Goal: Task Accomplishment & Management: Complete application form

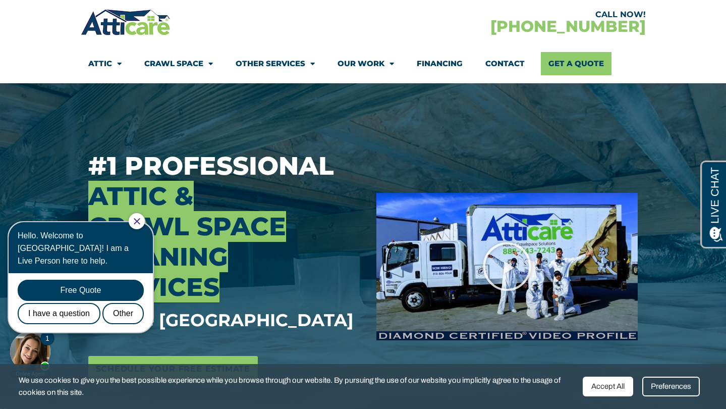
scroll to position [42, 0]
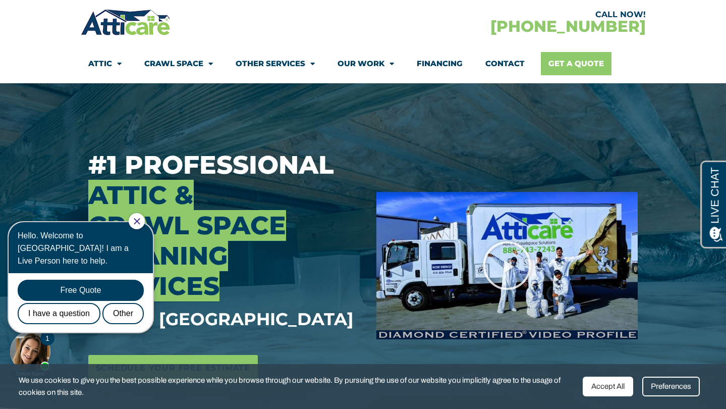
click at [597, 67] on link "Get A Quote" at bounding box center [576, 63] width 71 height 23
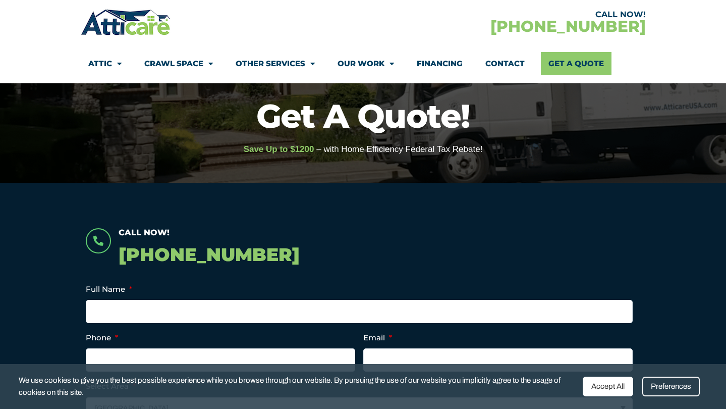
scroll to position [184, 0]
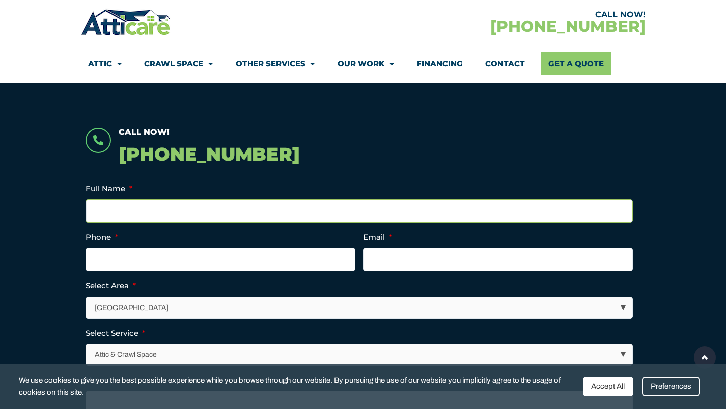
click at [290, 219] on input "Full Name *" at bounding box center [359, 210] width 547 height 23
type input "[PERSON_NAME]"
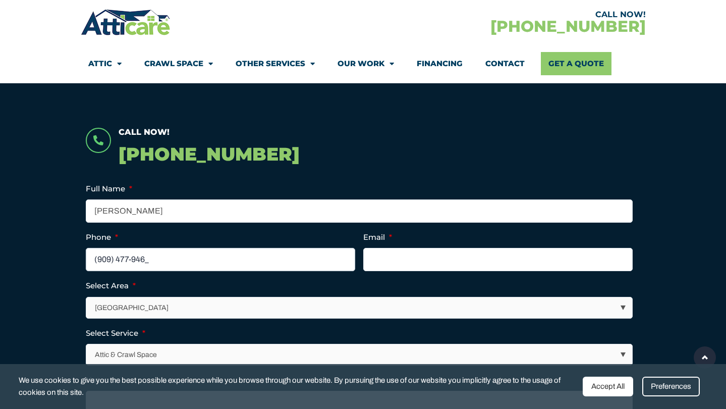
type input "[PHONE_NUMBER]"
type input "[EMAIL_ADDRESS][DOMAIN_NAME]"
click at [204, 300] on select "[GEOGRAPHIC_DATA] [GEOGRAPHIC_DATA] [US_STATE] / [US_STATE] Area Other Areas" at bounding box center [360, 307] width 546 height 21
select select "[GEOGRAPHIC_DATA]"
click at [87, 297] on select "[GEOGRAPHIC_DATA] [GEOGRAPHIC_DATA] [US_STATE] / [US_STATE] Area Other Areas" at bounding box center [360, 307] width 546 height 21
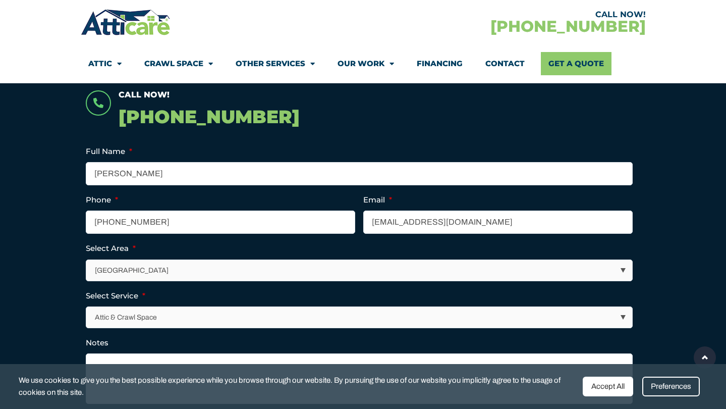
scroll to position [235, 0]
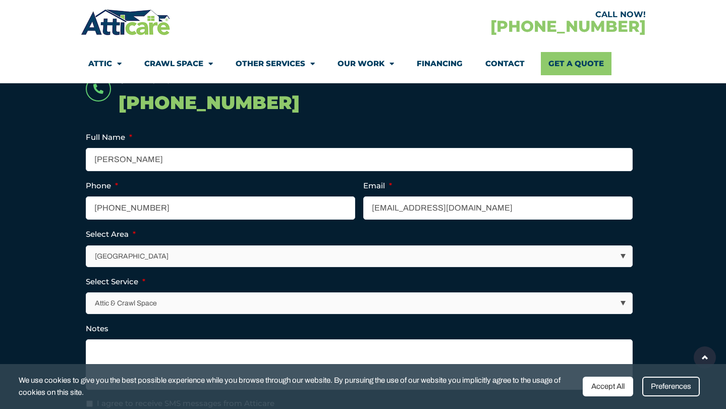
click at [179, 293] on select "Attic & Crawl Space Insulation Roofing Solar Energy Other Services" at bounding box center [360, 303] width 546 height 21
click at [87, 293] on select "Attic & Crawl Space Insulation Roofing Solar Energy Other Services" at bounding box center [360, 303] width 546 height 21
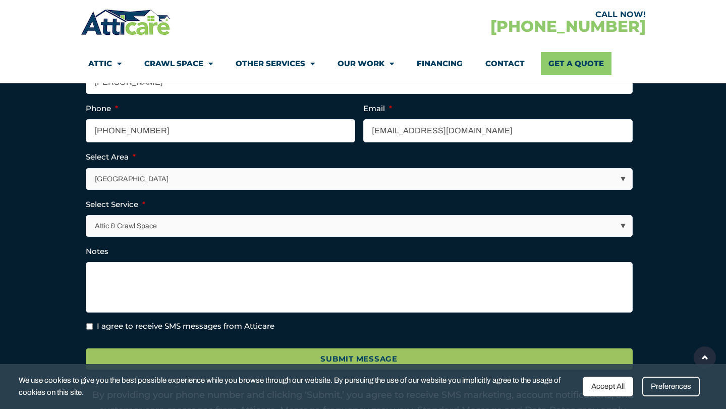
scroll to position [318, 0]
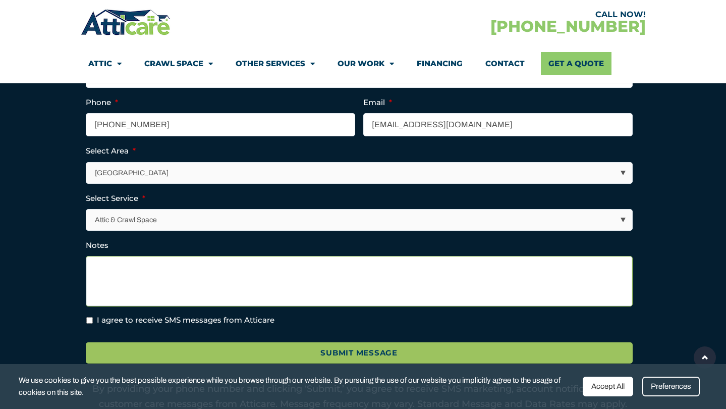
click at [139, 256] on textarea "Notes" at bounding box center [359, 281] width 547 height 50
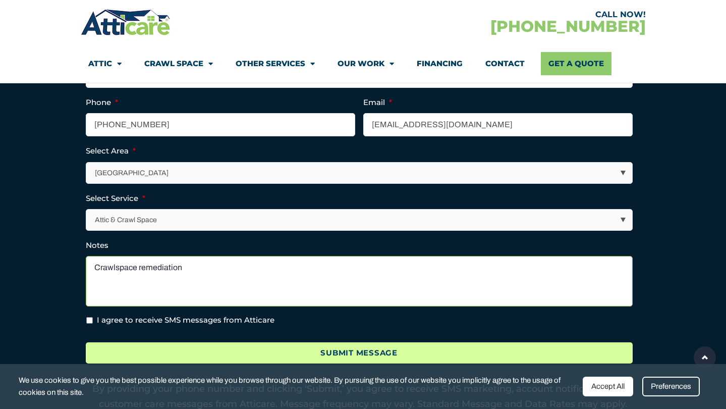
type textarea "Crawlspace remediation"
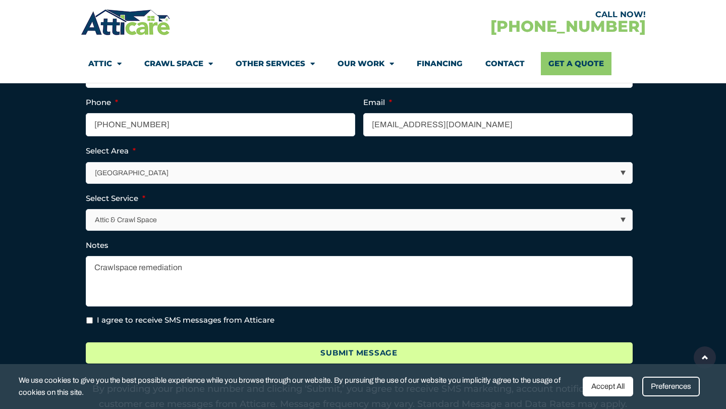
click at [344, 358] on input "Submit Message" at bounding box center [359, 353] width 547 height 22
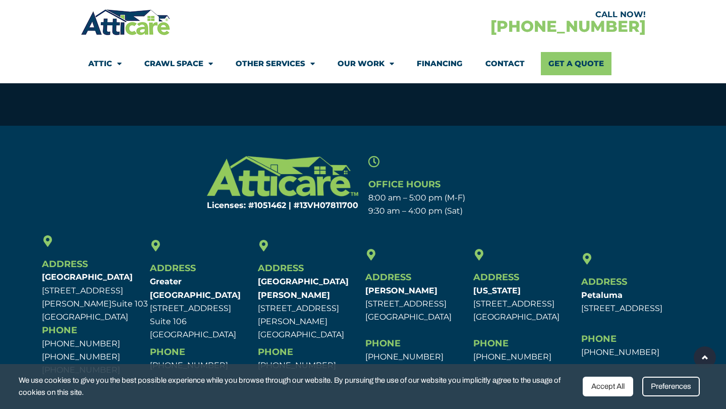
scroll to position [724, 0]
